Goal: Navigation & Orientation: Go to known website

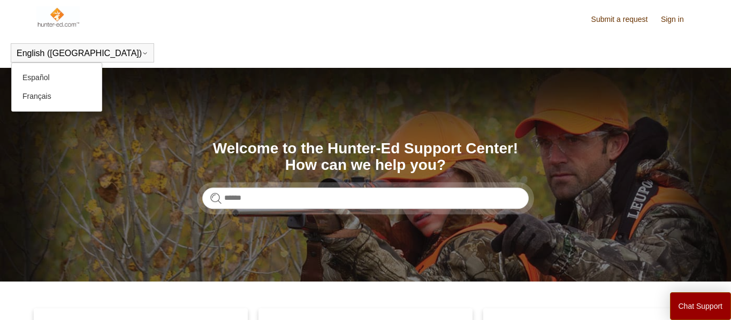
click at [62, 52] on button "English ([GEOGRAPHIC_DATA])" at bounding box center [83, 54] width 132 height 10
click at [56, 78] on link "Español" at bounding box center [57, 77] width 90 height 19
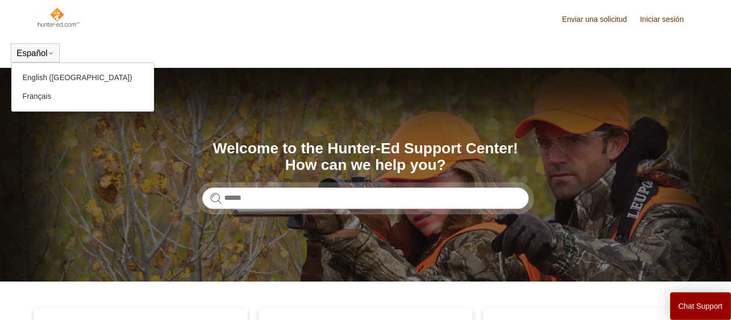
click at [51, 45] on div "Español English (US) Français" at bounding box center [35, 52] width 49 height 19
click at [51, 97] on link "Français" at bounding box center [83, 96] width 142 height 19
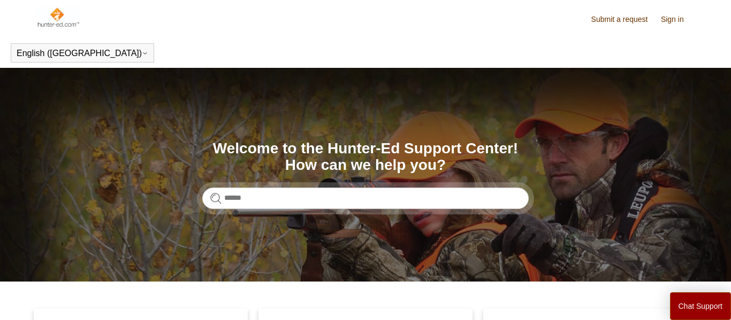
click at [671, 23] on link "Sign in" at bounding box center [678, 19] width 34 height 11
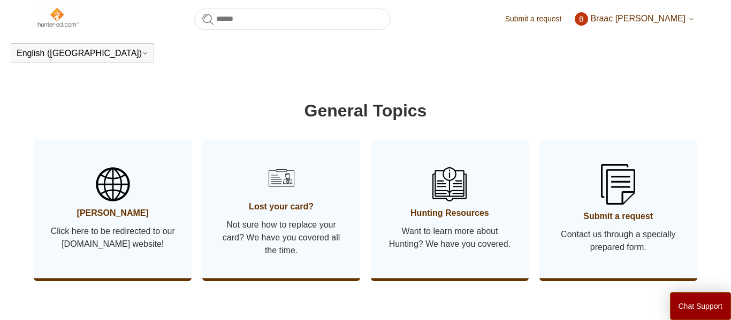
scroll to position [510, 0]
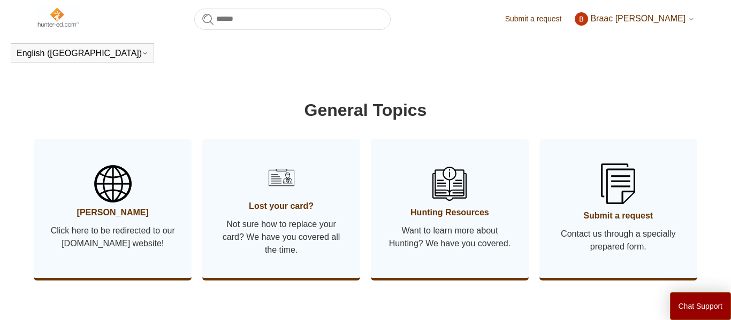
click at [80, 258] on link "[PERSON_NAME] Click here to be redirected to our [DOMAIN_NAME] website!" at bounding box center [113, 208] width 158 height 139
